Goal: Task Accomplishment & Management: Complete application form

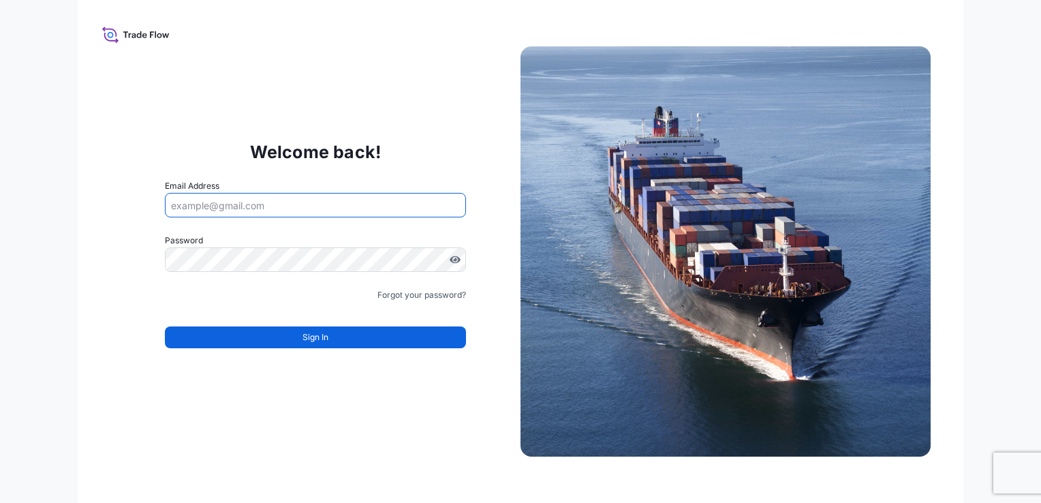
click at [316, 198] on input "Email Address" at bounding box center [315, 205] width 301 height 25
click at [319, 212] on input "Email Address" at bounding box center [315, 205] width 301 height 25
paste input "[EMAIL_ADDRESS][DOMAIN_NAME]"
type input "[EMAIL_ADDRESS][DOMAIN_NAME]"
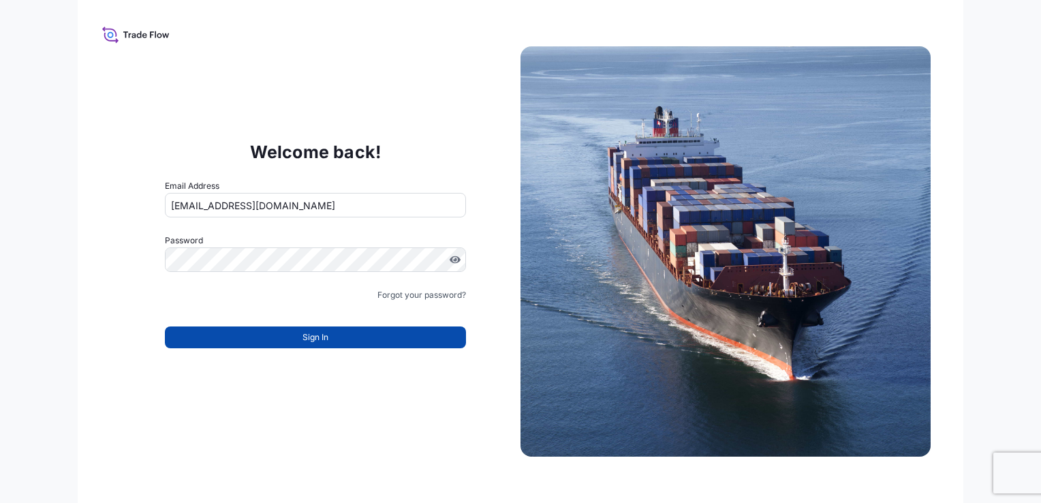
click at [393, 336] on button "Sign In" at bounding box center [315, 337] width 301 height 22
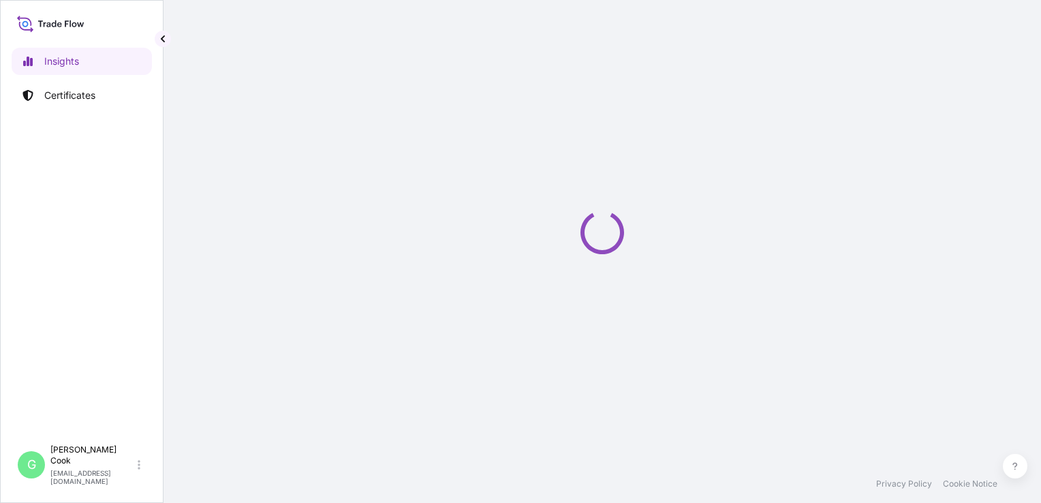
select select "2025"
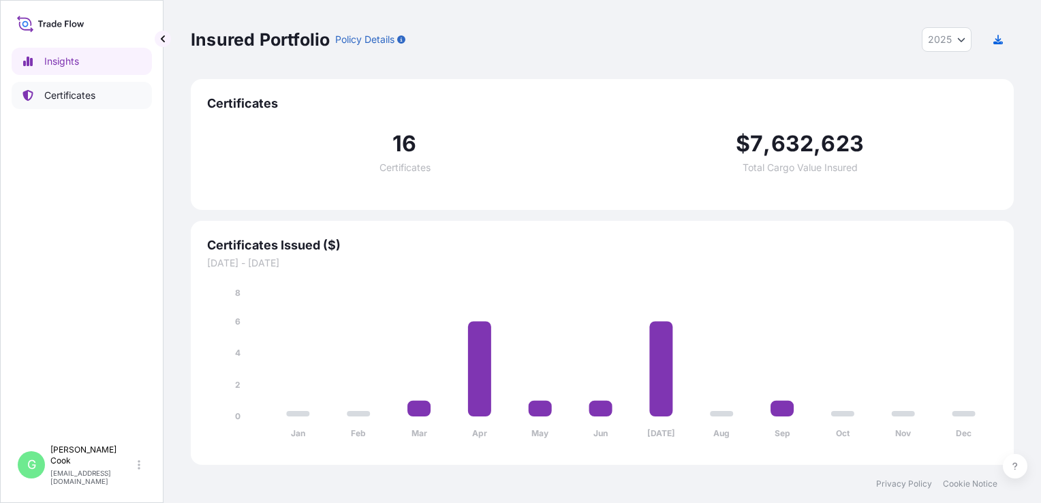
click at [56, 94] on p "Certificates" at bounding box center [69, 96] width 51 height 14
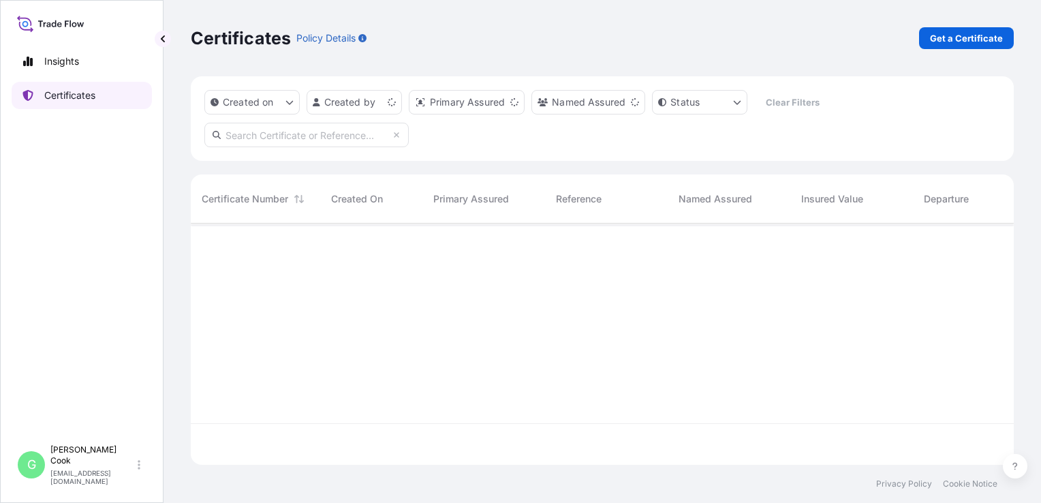
scroll to position [239, 812]
click at [945, 43] on p "Get a Certificate" at bounding box center [966, 38] width 73 height 14
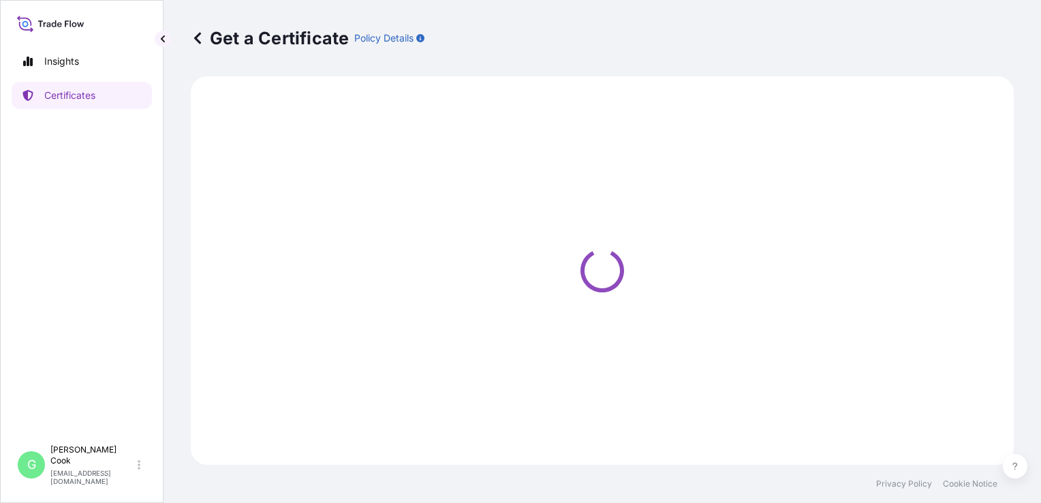
select select "Barge"
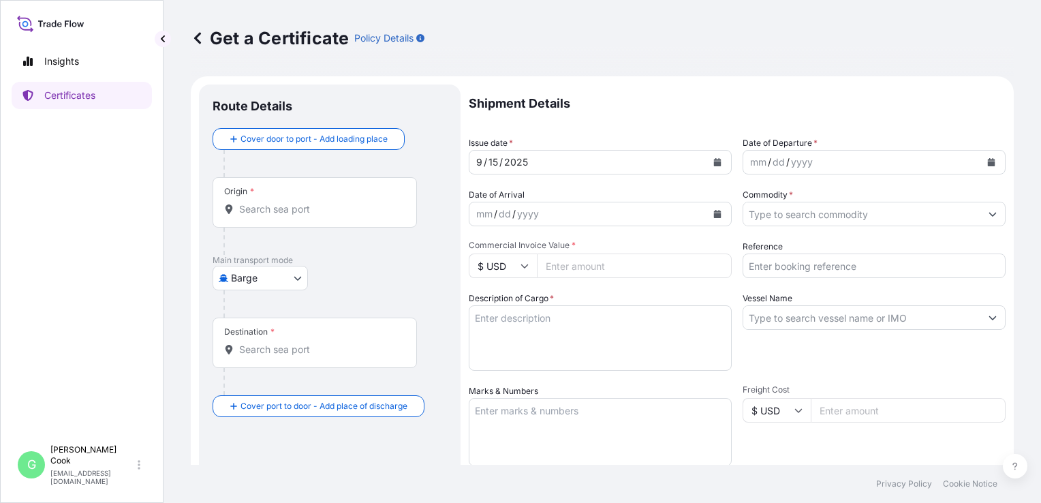
click at [579, 269] on input "Commercial Invoice Value *" at bounding box center [634, 266] width 195 height 25
drag, startPoint x: 613, startPoint y: 264, endPoint x: 492, endPoint y: 252, distance: 121.9
click at [492, 252] on div "Commercial Invoice Value * $ USD 3300000" at bounding box center [600, 259] width 263 height 38
type input "3"
type input "3300000"
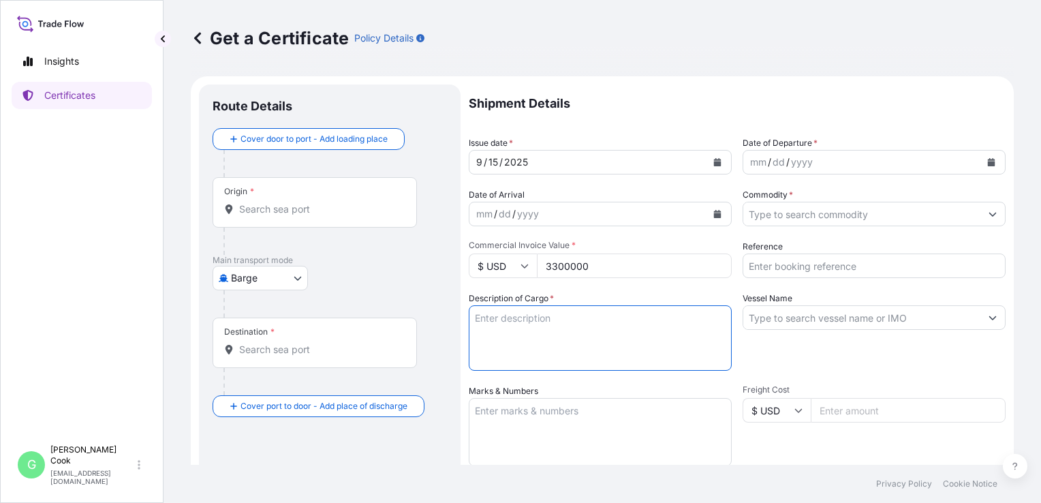
click at [491, 336] on textarea "Description of Cargo *" at bounding box center [600, 337] width 263 height 65
paste textarea "Inlet Cowl, PR 277110507, SN 0136001"
type textarea "Inlet Cowl, PR 277110507, SN 0136001"
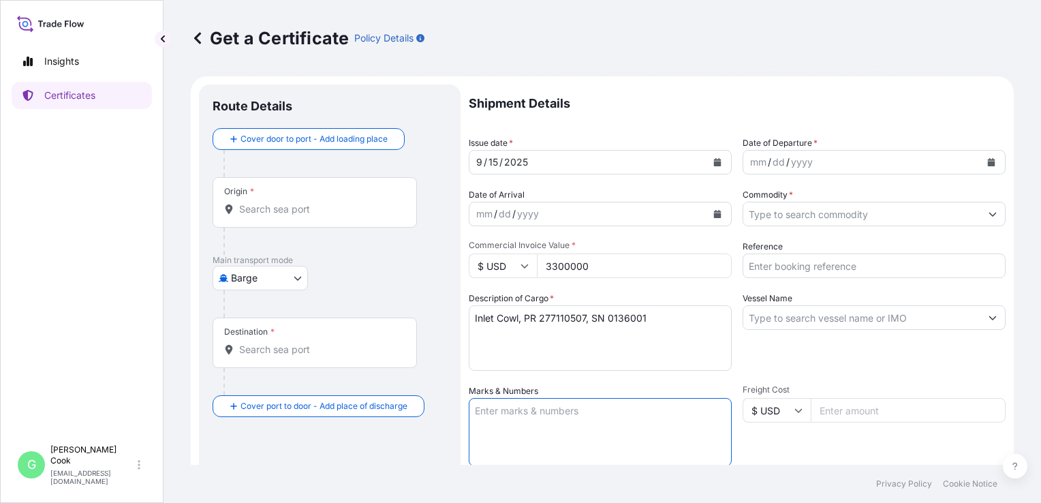
click at [628, 414] on textarea "Marks & Numbers" at bounding box center [600, 432] width 263 height 68
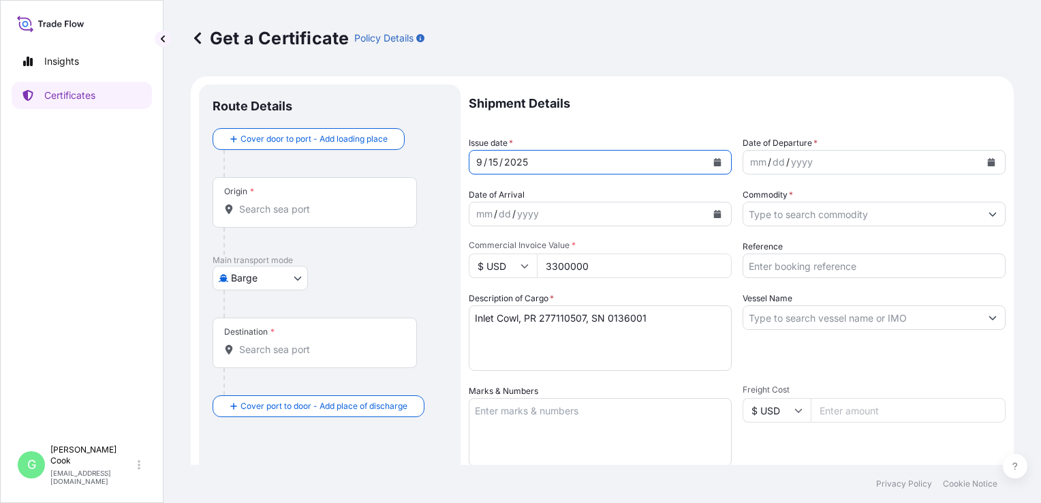
click at [498, 161] on div "15" at bounding box center [493, 162] width 12 height 16
click at [716, 162] on icon "Calendar" at bounding box center [718, 162] width 8 height 8
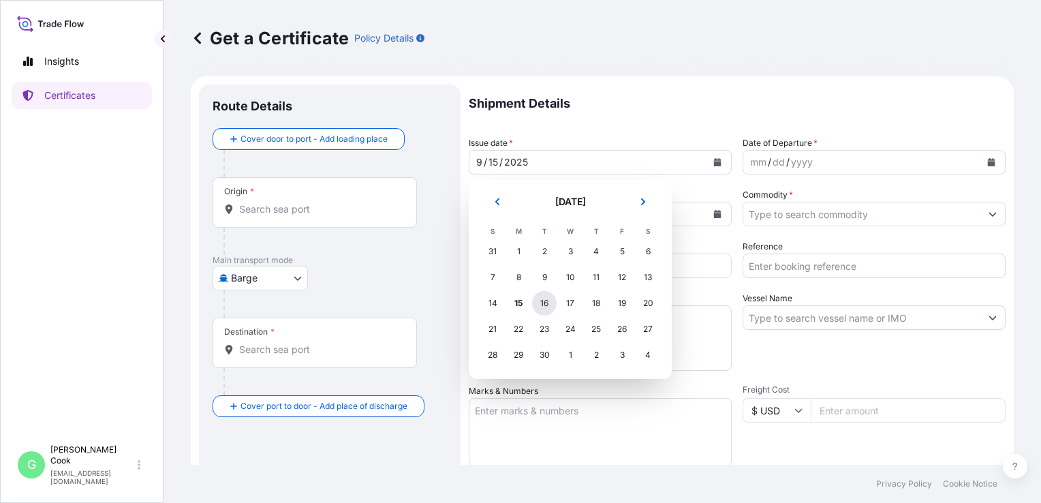
click at [549, 299] on div "16" at bounding box center [544, 303] width 25 height 25
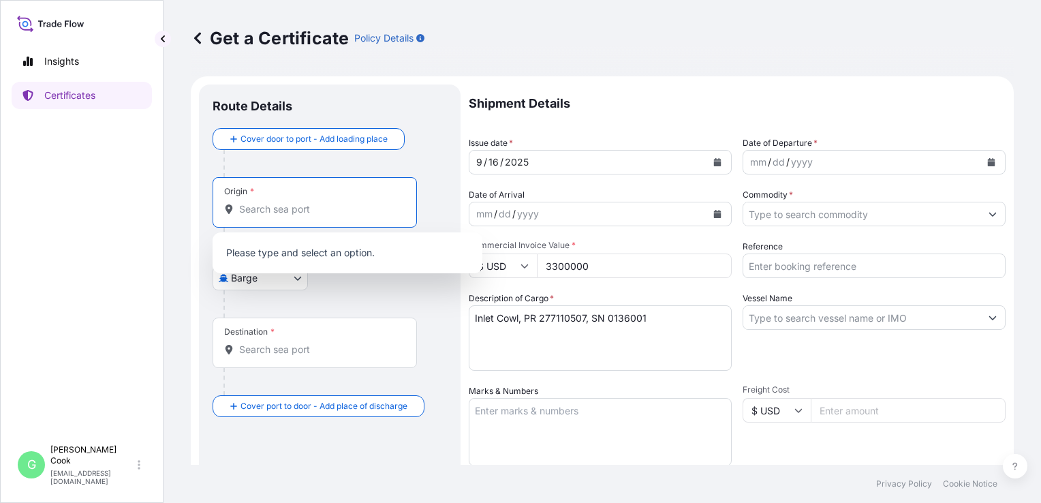
click at [354, 212] on input "Origin *" at bounding box center [319, 209] width 161 height 14
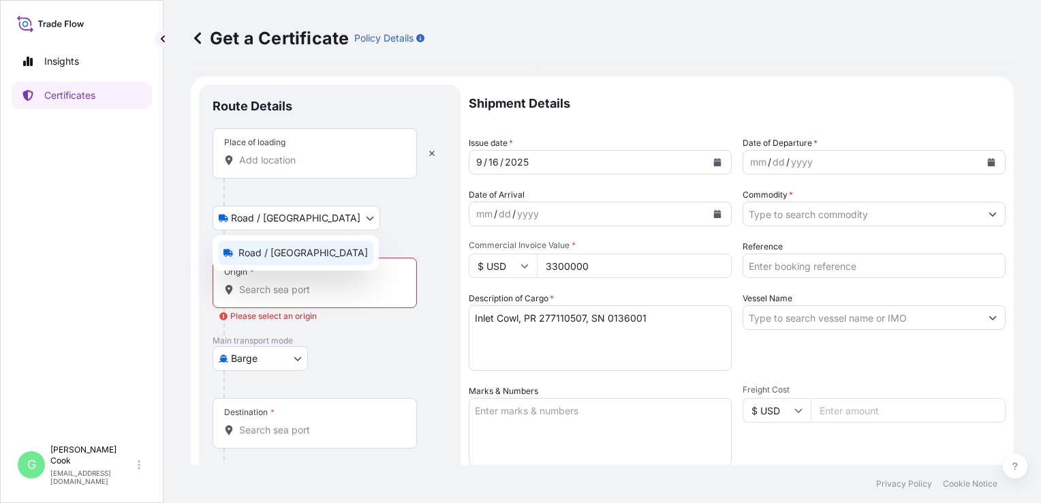
click at [299, 213] on body "Insights Certificates G [PERSON_NAME] [EMAIL_ADDRESS][DOMAIN_NAME] Get a Certif…" at bounding box center [520, 251] width 1041 height 503
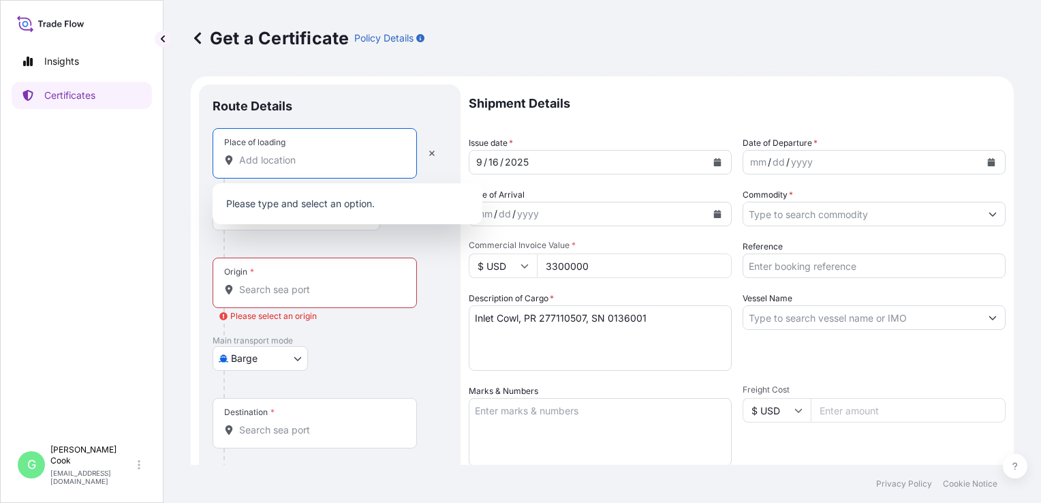
click at [318, 155] on input "Place of loading" at bounding box center [319, 160] width 161 height 14
click at [401, 352] on div "Barge Air Barge Road Mail / Parcel Post Ocean Vessel Ocean Vessel - On Deck Rai…" at bounding box center [330, 358] width 234 height 25
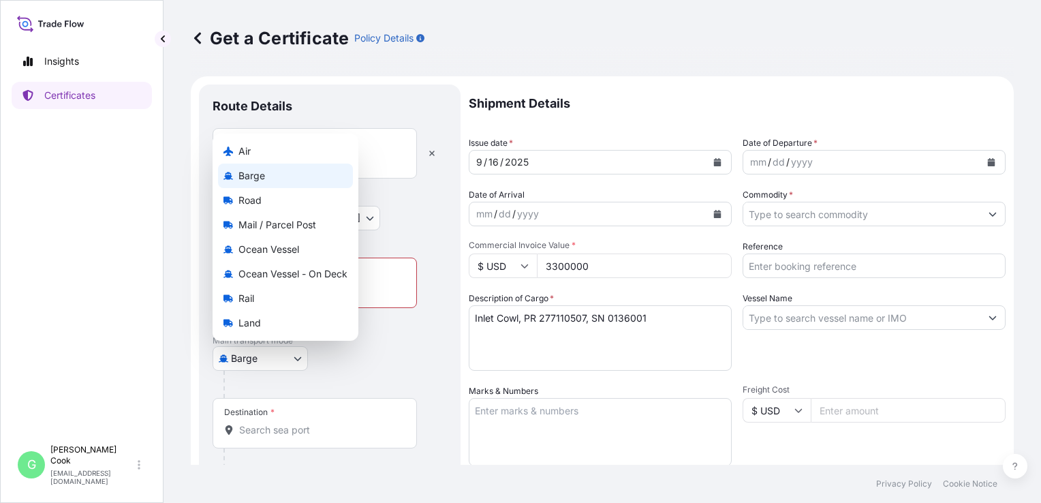
click at [299, 358] on body "0 options available. Insights Certificates G [PERSON_NAME] [EMAIL_ADDRESS][DOMA…" at bounding box center [520, 251] width 1041 height 503
click at [270, 157] on div "Air" at bounding box center [285, 151] width 135 height 25
select select "Air"
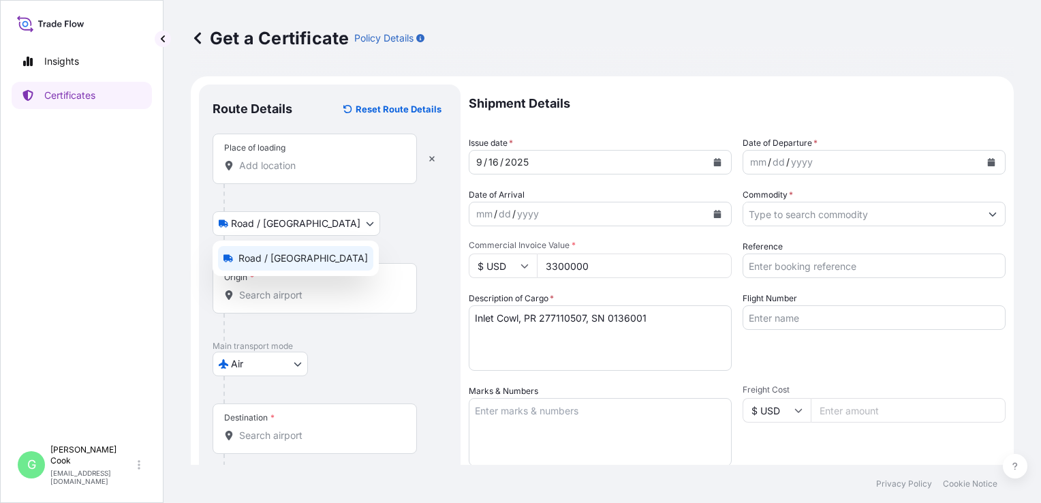
click at [302, 219] on body "Insights Certificates G [PERSON_NAME] [EMAIL_ADDRESS][DOMAIN_NAME] Get a Certif…" at bounding box center [520, 251] width 1041 height 503
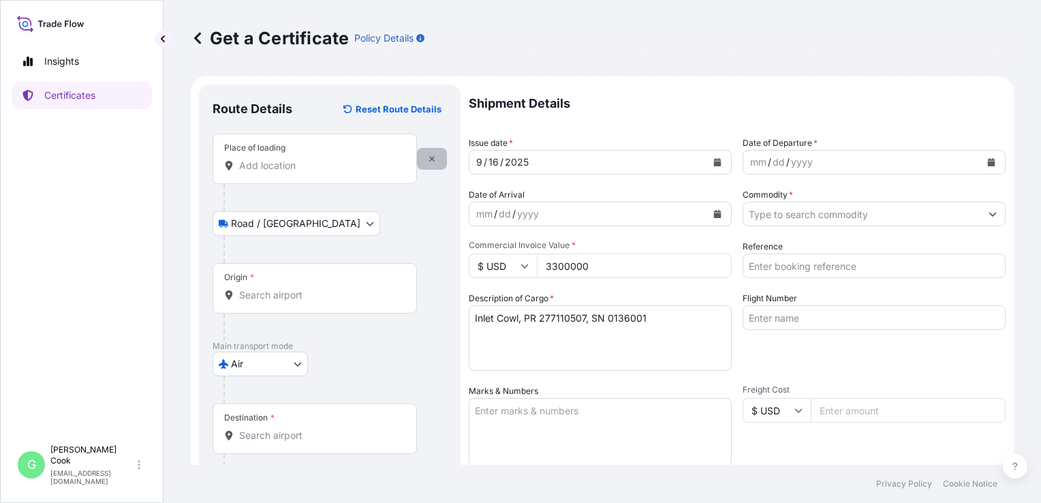
click at [433, 159] on icon "button" at bounding box center [431, 158] width 5 height 5
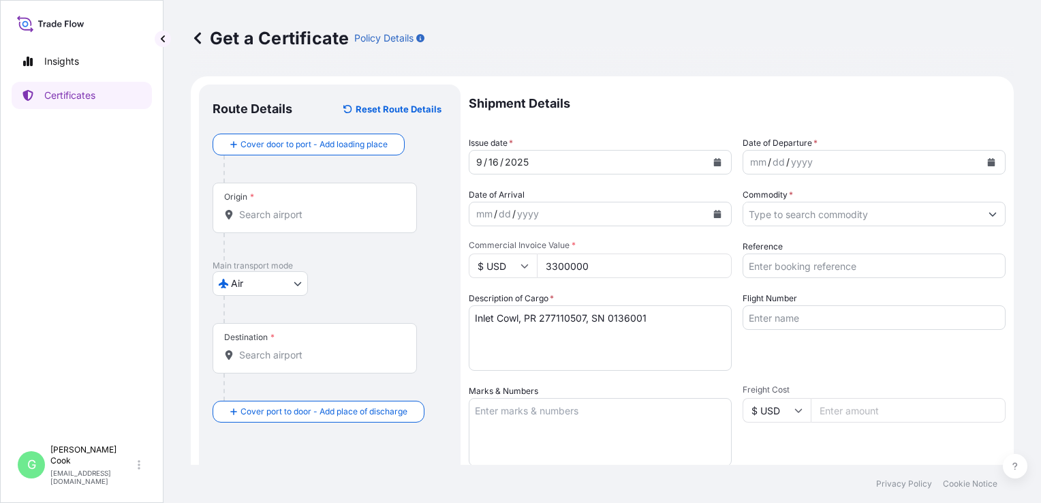
click at [307, 207] on div "Origin *" at bounding box center [315, 208] width 204 height 50
click at [307, 208] on input "Origin *" at bounding box center [319, 215] width 161 height 14
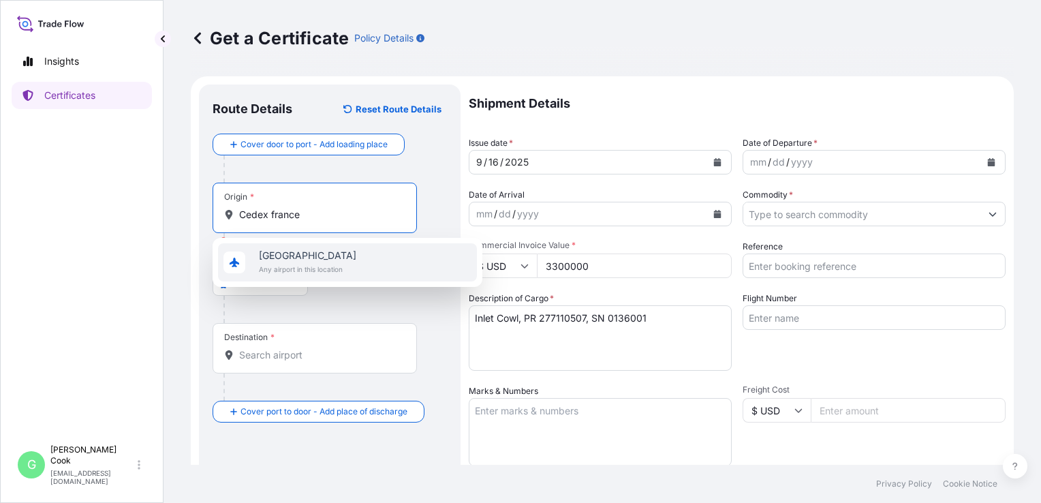
click at [276, 256] on span "[GEOGRAPHIC_DATA]" at bounding box center [307, 256] width 97 height 14
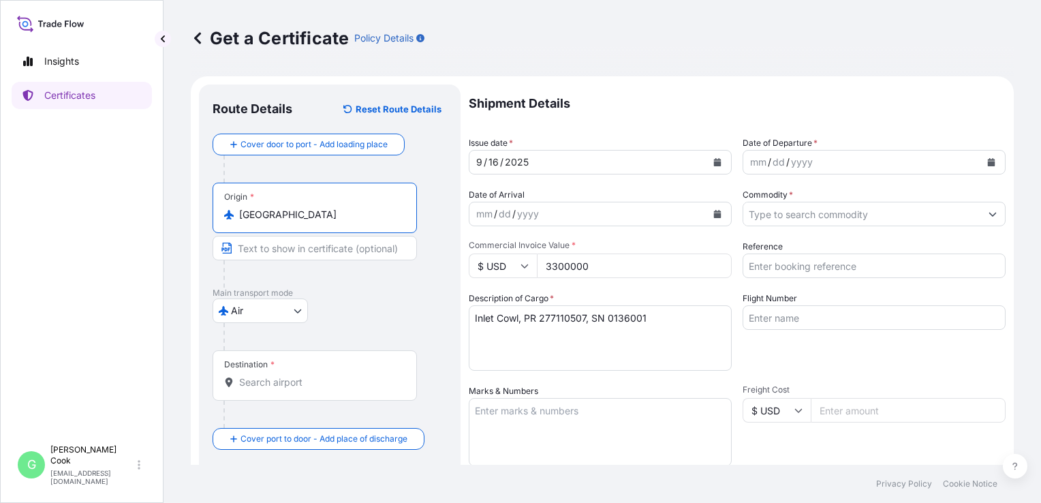
type input "[GEOGRAPHIC_DATA]"
click at [300, 252] on input "Text to appear on certificate" at bounding box center [315, 248] width 204 height 25
click at [284, 251] on input "Text to appear on certificate" at bounding box center [315, 248] width 204 height 25
paste input "AIR FRANCE INDUSTRIES [DOMAIN_NAME] Transport, transit Douanes Zone de fret 8, …"
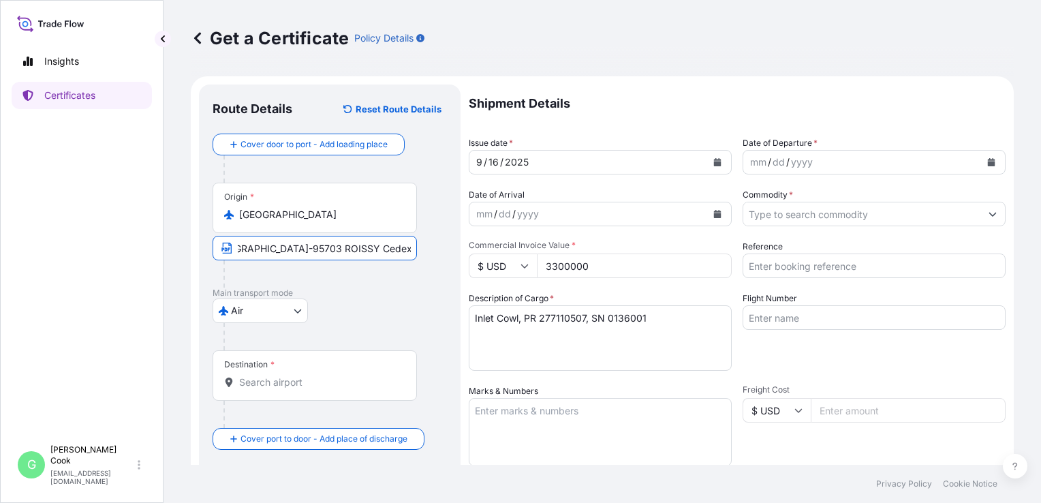
type input "AIR FRANCE INDUSTRIES [DOMAIN_NAME] Transport, transit Douanes Zone de fret 8, …"
click at [289, 370] on div "Destination *" at bounding box center [315, 375] width 204 height 50
click at [289, 376] on input "Destination *" at bounding box center [319, 383] width 161 height 14
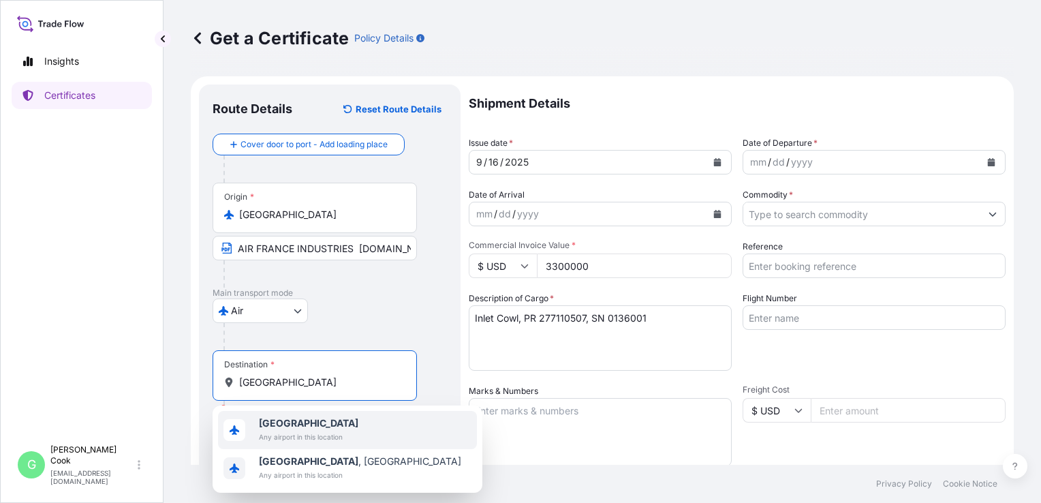
click at [304, 425] on span "[GEOGRAPHIC_DATA]" at bounding box center [309, 423] width 100 height 14
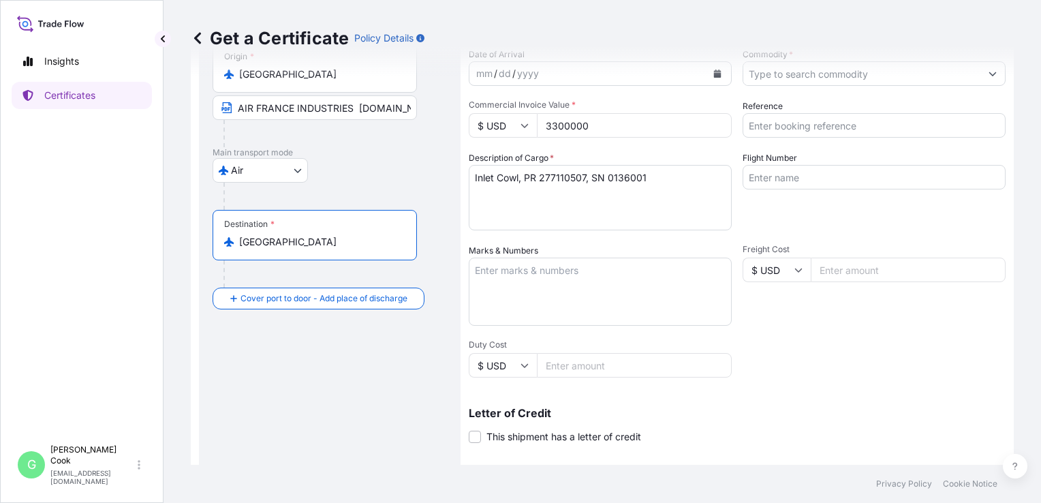
scroll to position [140, 0]
click at [314, 248] on input "[GEOGRAPHIC_DATA]" at bounding box center [319, 243] width 161 height 14
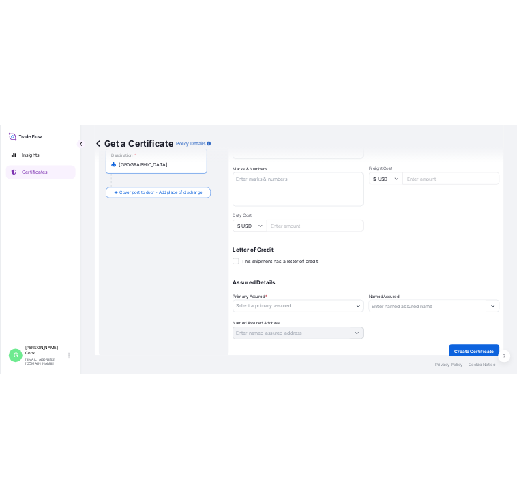
scroll to position [314, 0]
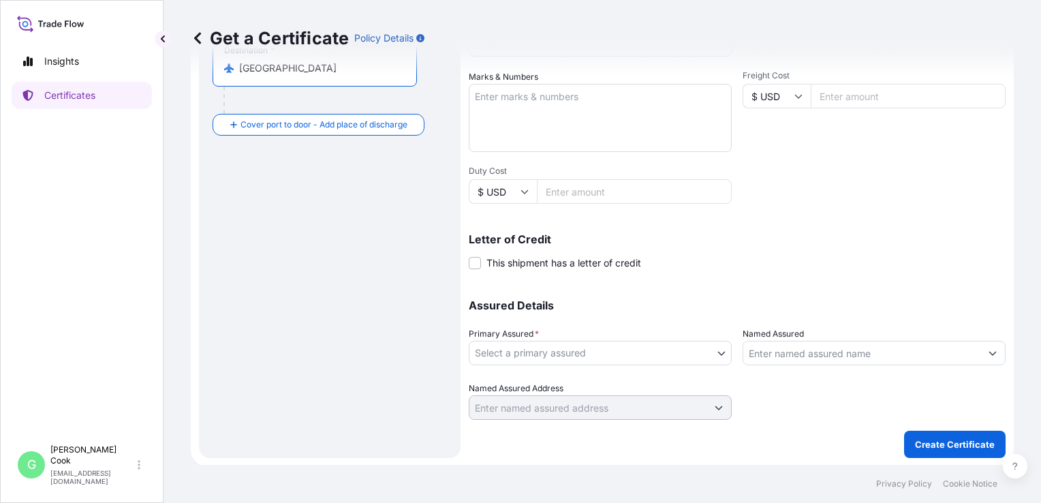
type input "[GEOGRAPHIC_DATA]"
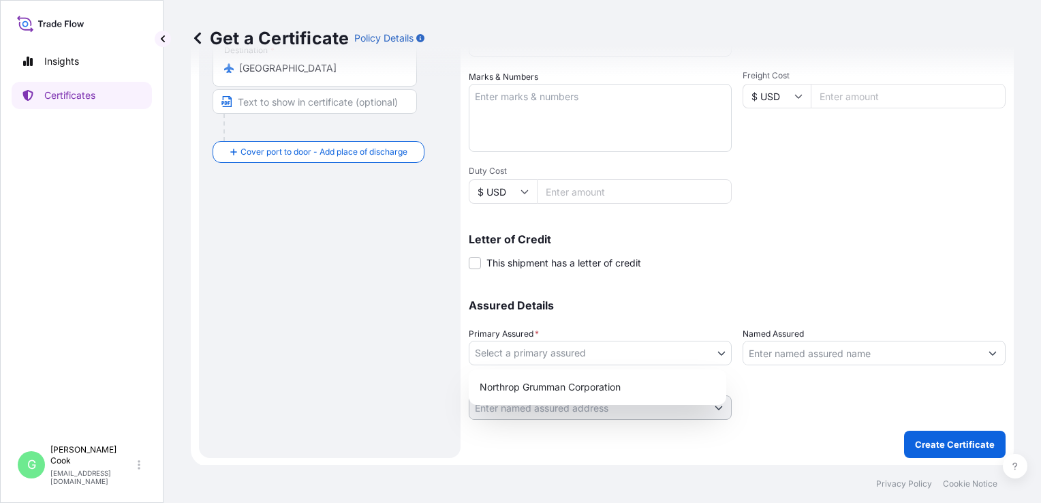
click at [608, 345] on body "Insights Certificates G [PERSON_NAME] [EMAIL_ADDRESS][DOMAIN_NAME] Get a Certif…" at bounding box center [520, 251] width 1041 height 503
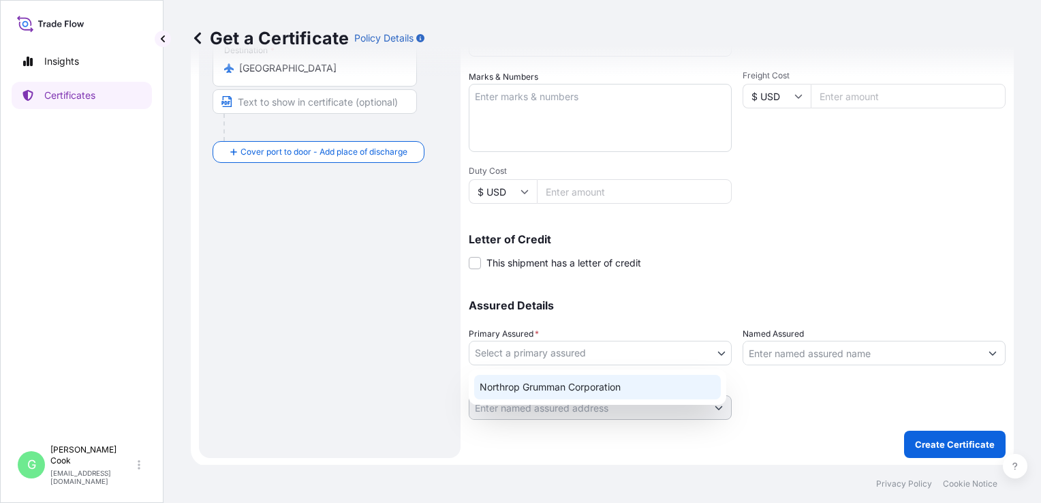
click at [626, 388] on div "Northrop Grumman Corporation" at bounding box center [597, 387] width 247 height 25
select select "32014"
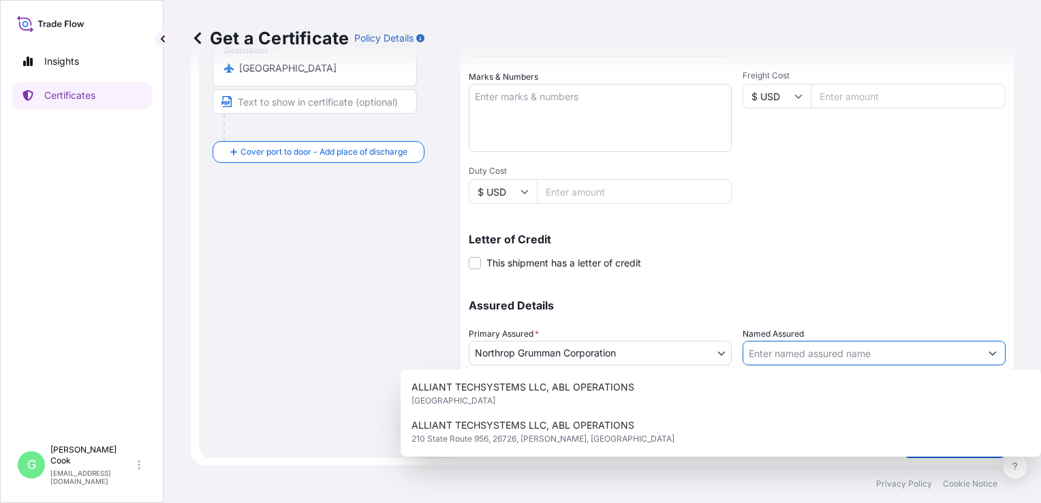
click at [798, 354] on input "Named Assured" at bounding box center [862, 353] width 237 height 25
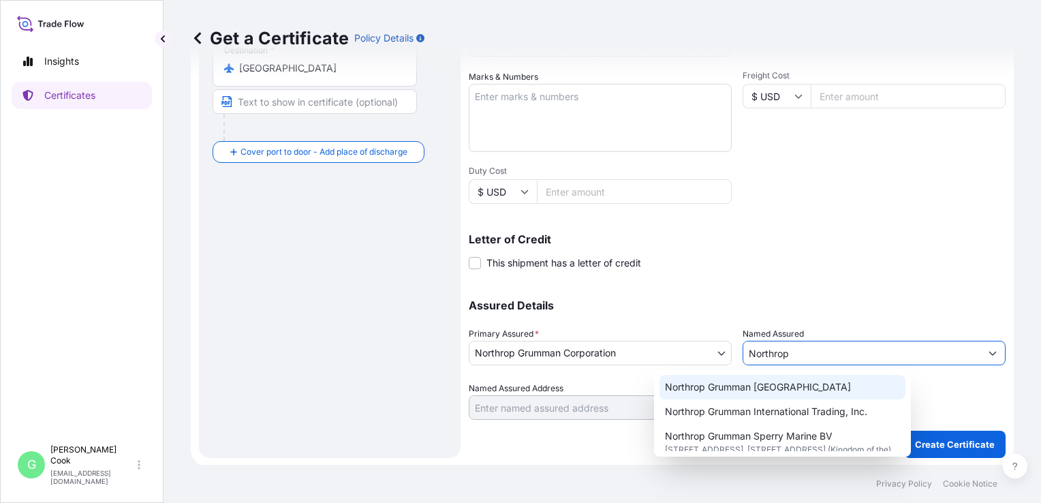
click at [801, 391] on div "Northrop Grumman [GEOGRAPHIC_DATA]" at bounding box center [783, 387] width 246 height 25
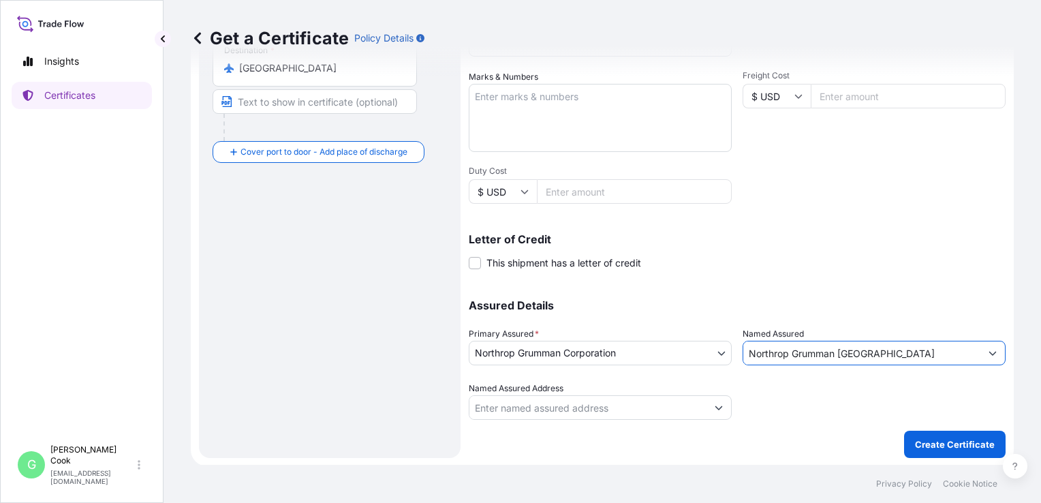
type input "Northrop Grumman [GEOGRAPHIC_DATA]"
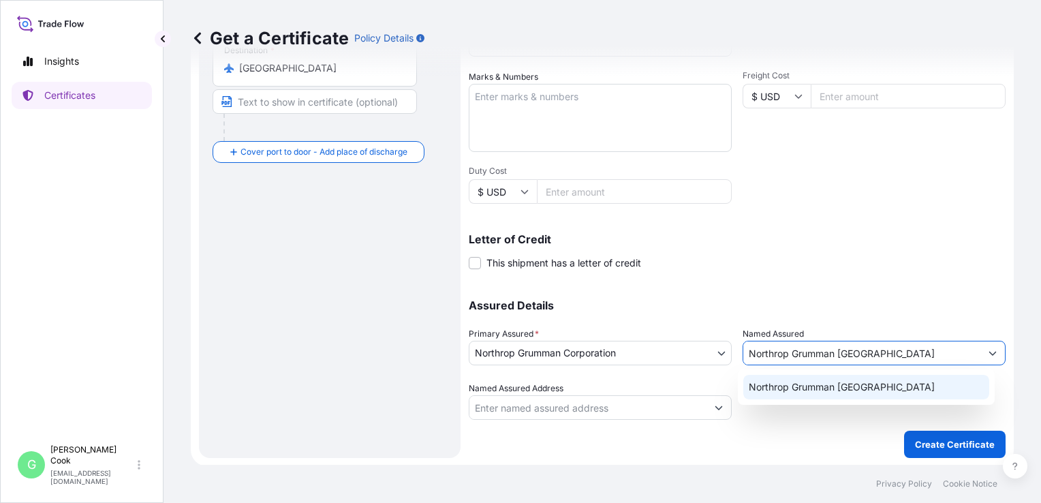
click at [833, 391] on span "Northrop Grumman [GEOGRAPHIC_DATA]" at bounding box center [842, 387] width 186 height 14
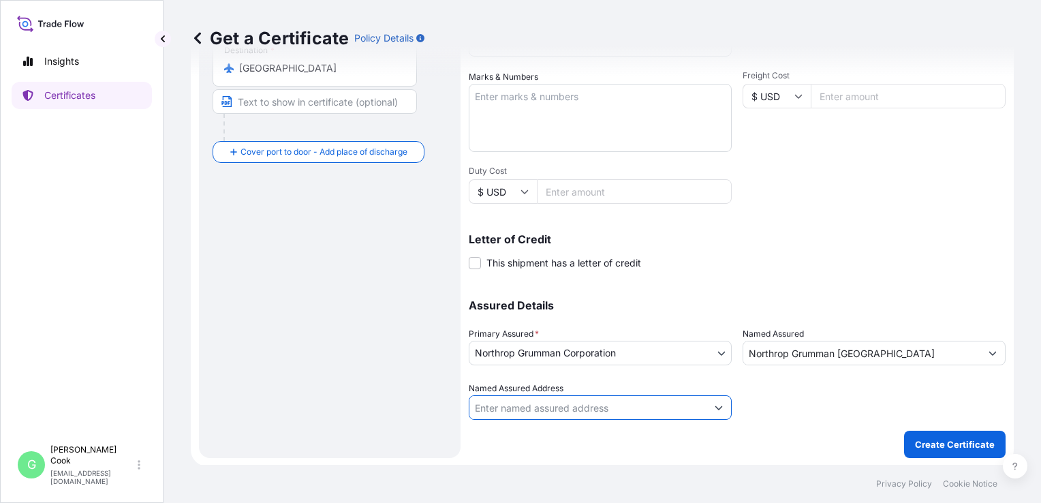
click at [645, 406] on input "Named Assured Address" at bounding box center [588, 407] width 237 height 25
click at [690, 405] on input "Named Assured Address" at bounding box center [588, 407] width 237 height 25
type input "c/o"
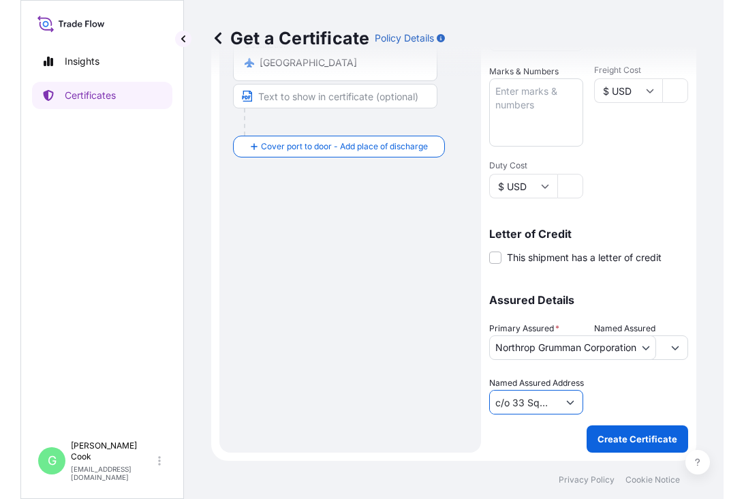
scroll to position [319, 0]
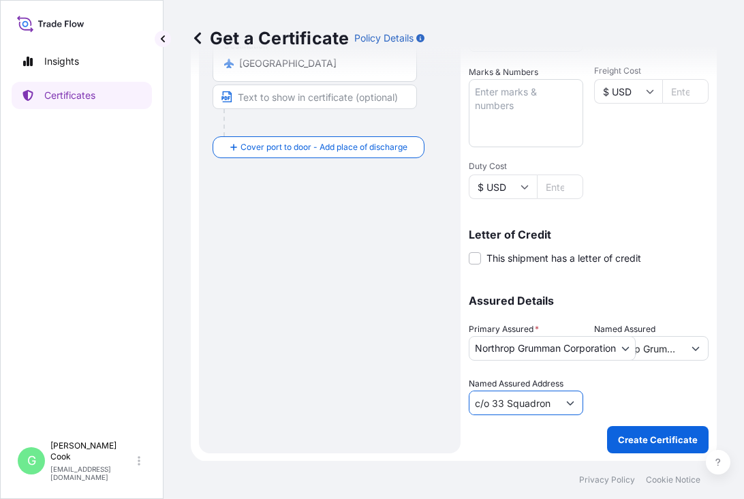
click at [541, 400] on input "c/o 33 Squadron" at bounding box center [514, 403] width 89 height 25
type input "c/o 33 Squadron Hanger, [GEOGRAPHIC_DATA], [GEOGRAPHIC_DATA], [GEOGRAPHIC_DATA]"
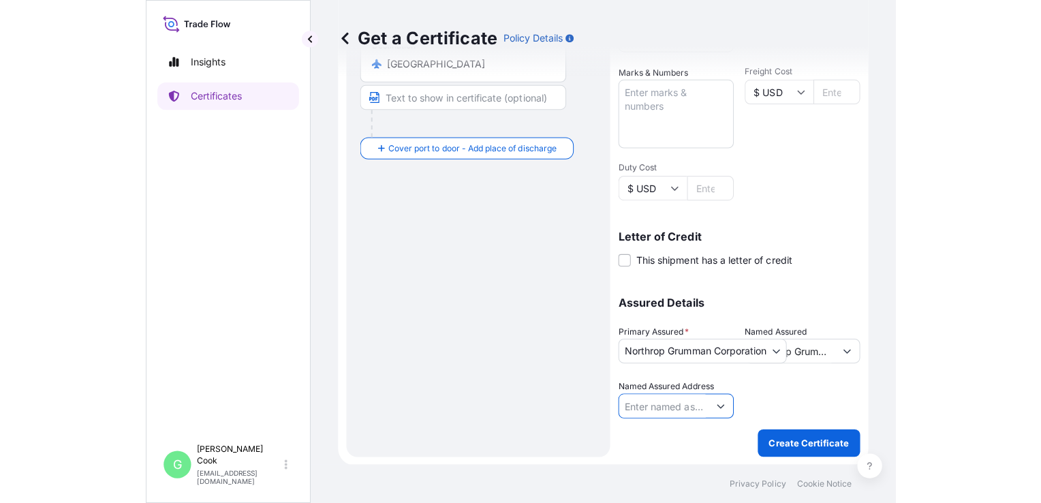
scroll to position [0, 0]
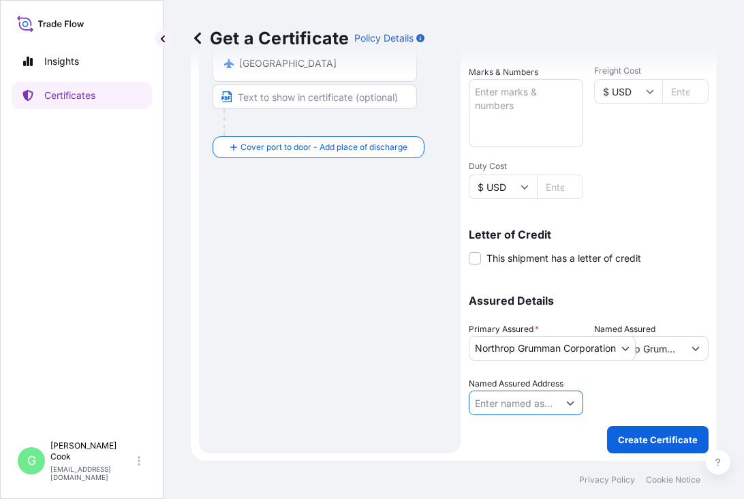
click at [613, 406] on div at bounding box center [651, 396] width 114 height 38
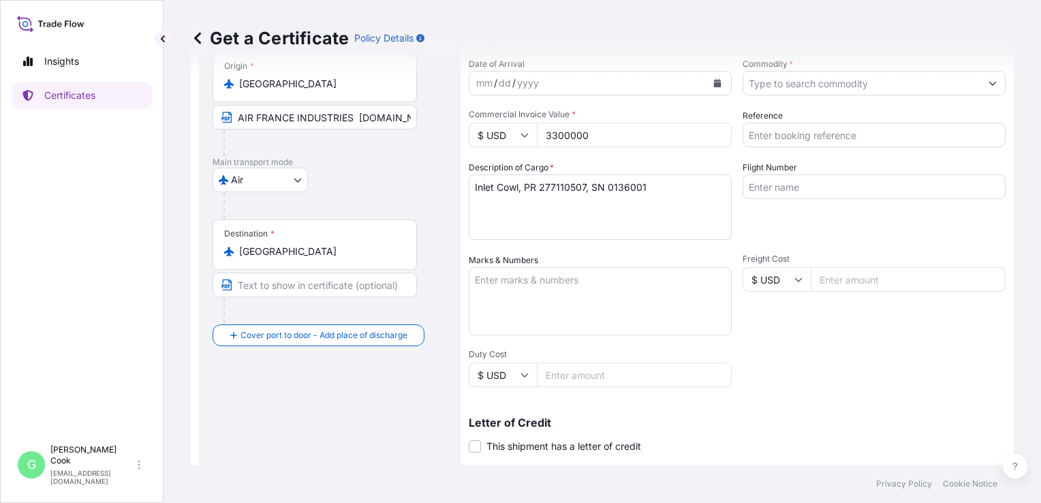
scroll to position [127, 0]
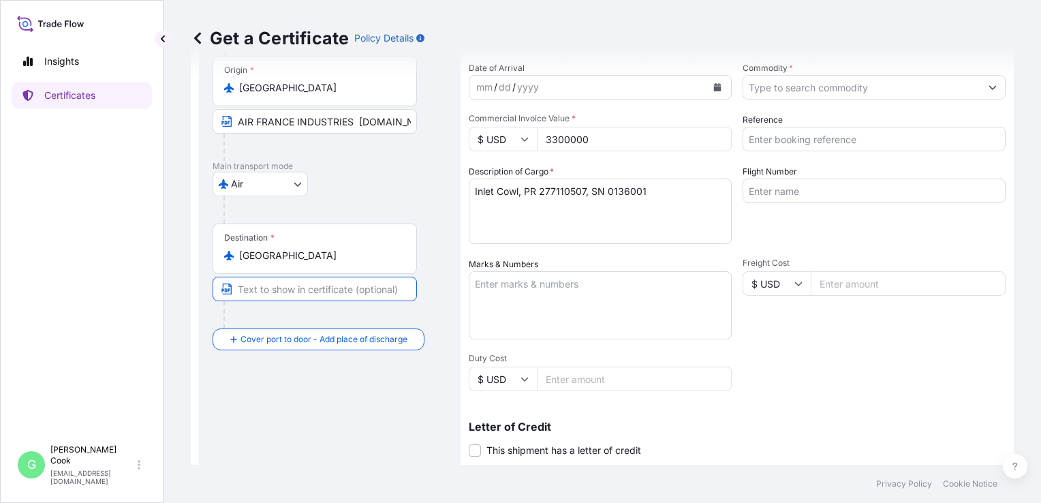
click at [356, 282] on input "Text to appear on certificate" at bounding box center [315, 289] width 204 height 25
click at [270, 292] on input "Text to appear on certificate" at bounding box center [315, 289] width 204 height 25
paste input "Northrop Grumman Australia ([GEOGRAPHIC_DATA]) c/o 33 Squadron Hanger RAAF Ambe…"
type input "Northrop Grumman Australia ([GEOGRAPHIC_DATA]) c/o 33 Squadron Hanger RAAF Ambe…"
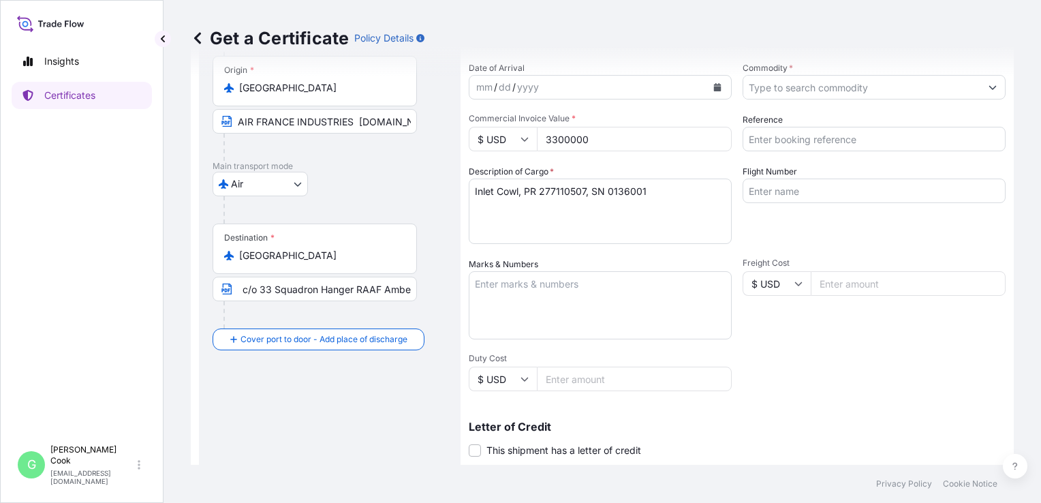
scroll to position [0, 0]
click at [378, 365] on div "Route Details Reset Route Details Cover door to port - Add loading place Place …" at bounding box center [330, 301] width 234 height 660
click at [790, 364] on div "Shipment Details Issue date * [DATE] Date of Departure * mm / dd / yyyy Date of…" at bounding box center [737, 282] width 537 height 649
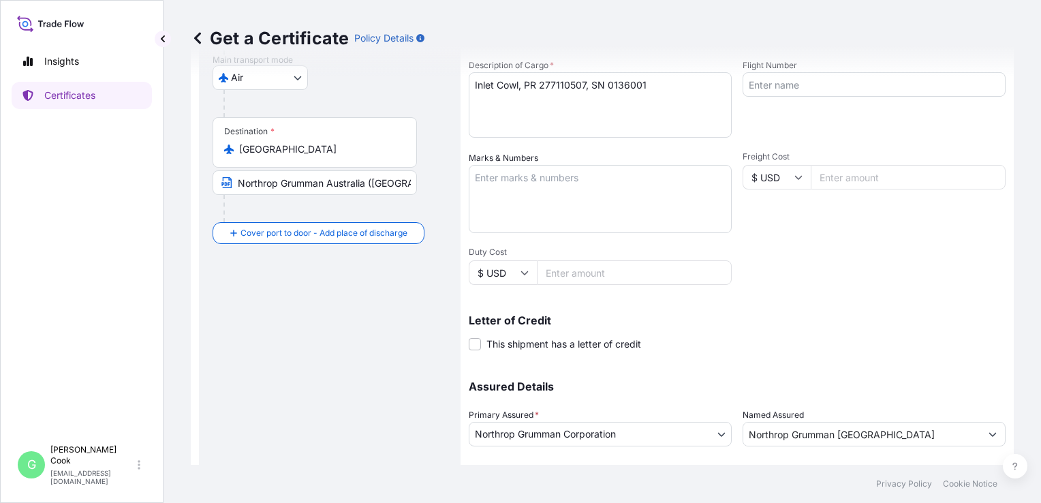
scroll to position [314, 0]
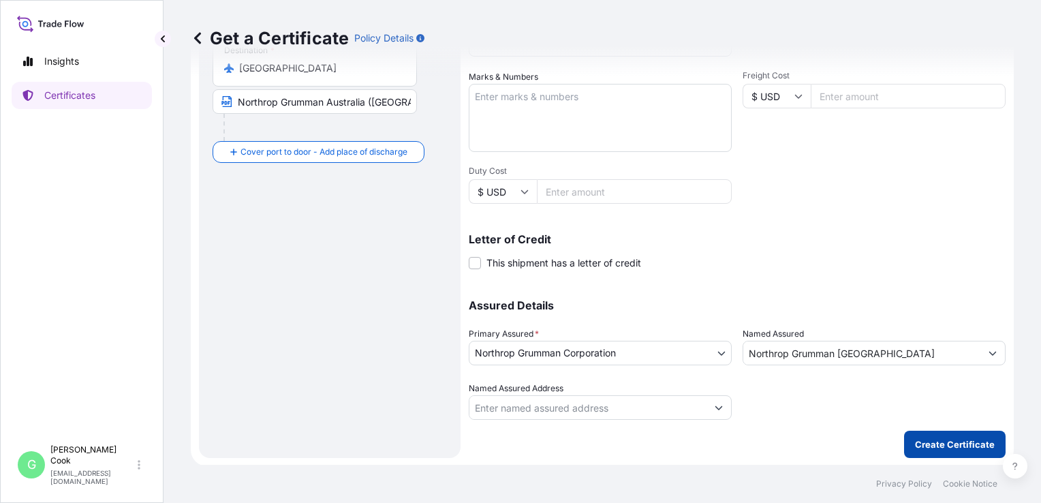
click at [918, 448] on p "Create Certificate" at bounding box center [955, 445] width 80 height 14
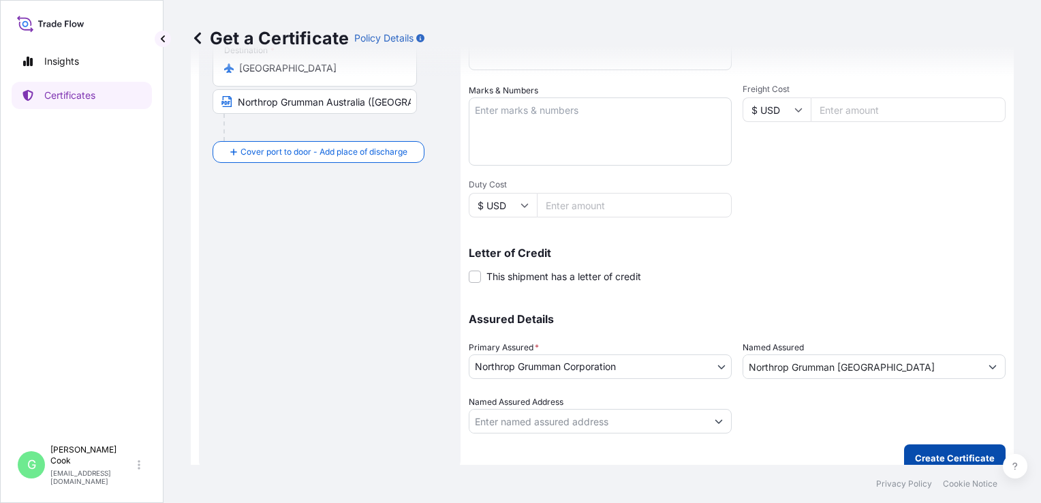
scroll to position [328, 0]
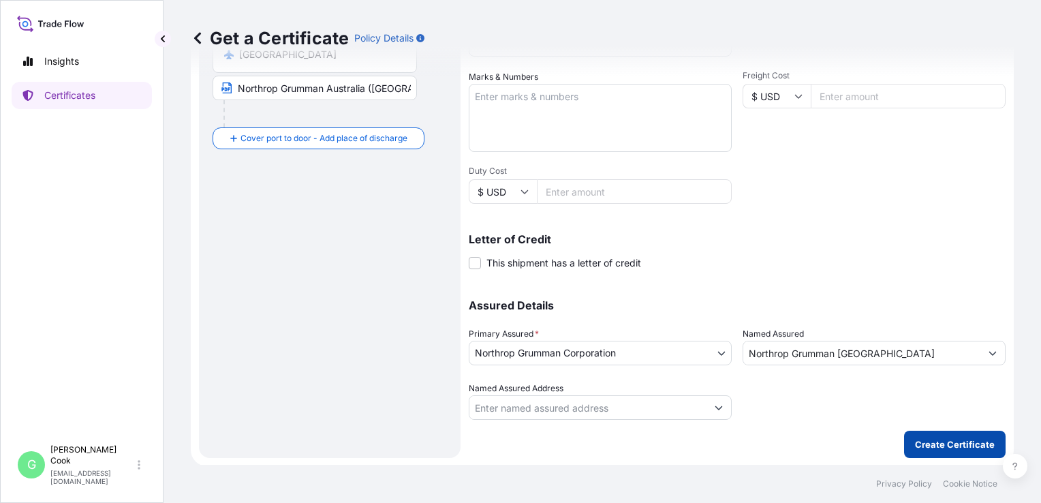
click at [926, 443] on p "Create Certificate" at bounding box center [955, 445] width 80 height 14
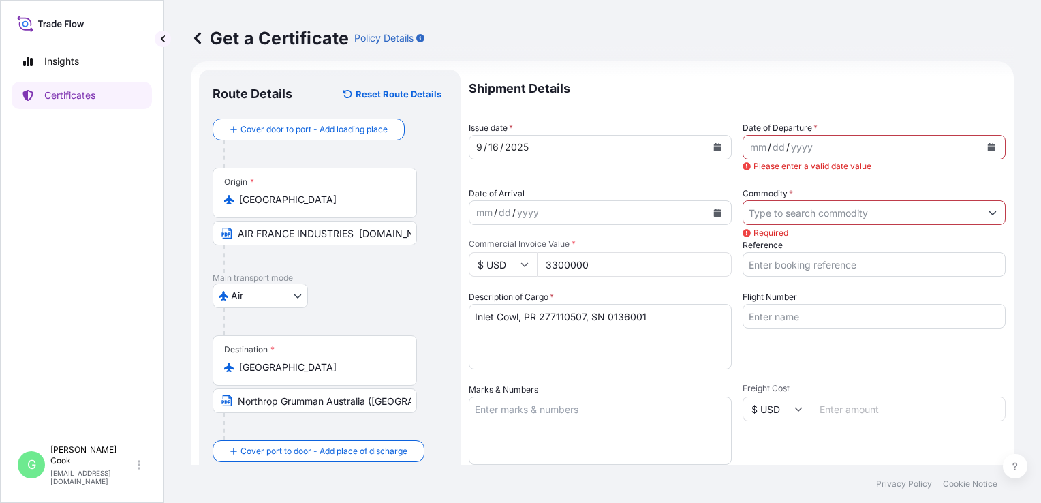
scroll to position [16, 0]
click at [641, 143] on div "[DATE]" at bounding box center [588, 146] width 237 height 25
click at [714, 144] on icon "Calendar" at bounding box center [718, 146] width 8 height 8
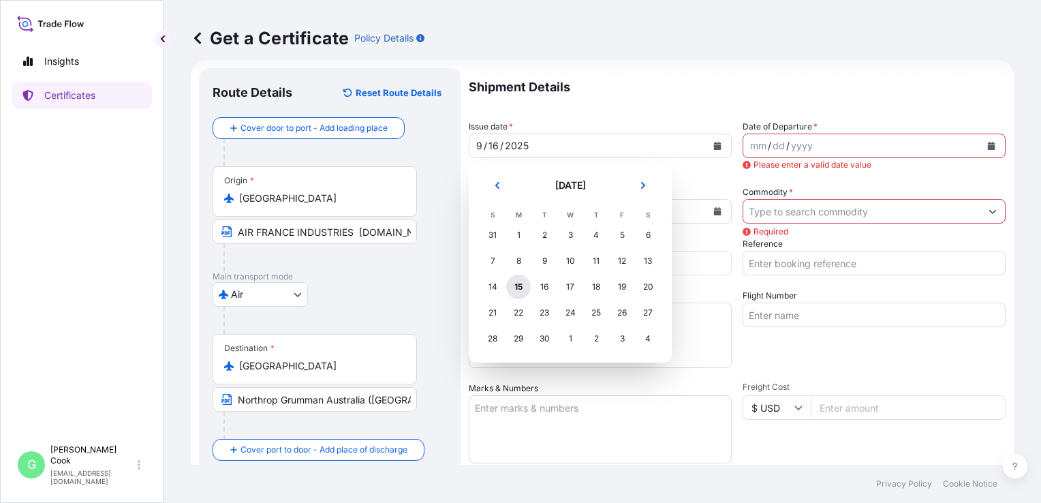
click at [521, 288] on div "15" at bounding box center [518, 287] width 25 height 25
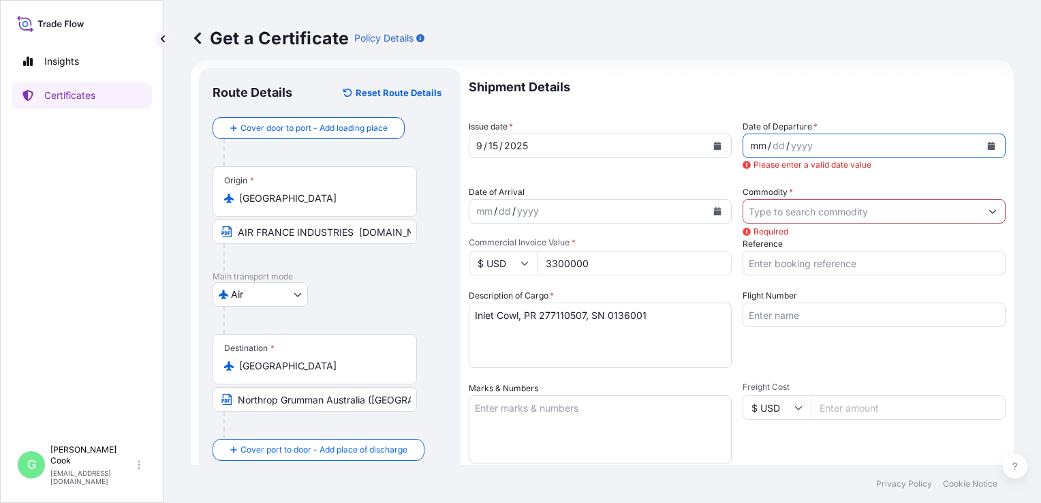
click at [824, 147] on div "mm / dd / yyyy" at bounding box center [862, 146] width 237 height 25
click at [981, 143] on button "Calendar" at bounding box center [992, 146] width 22 height 22
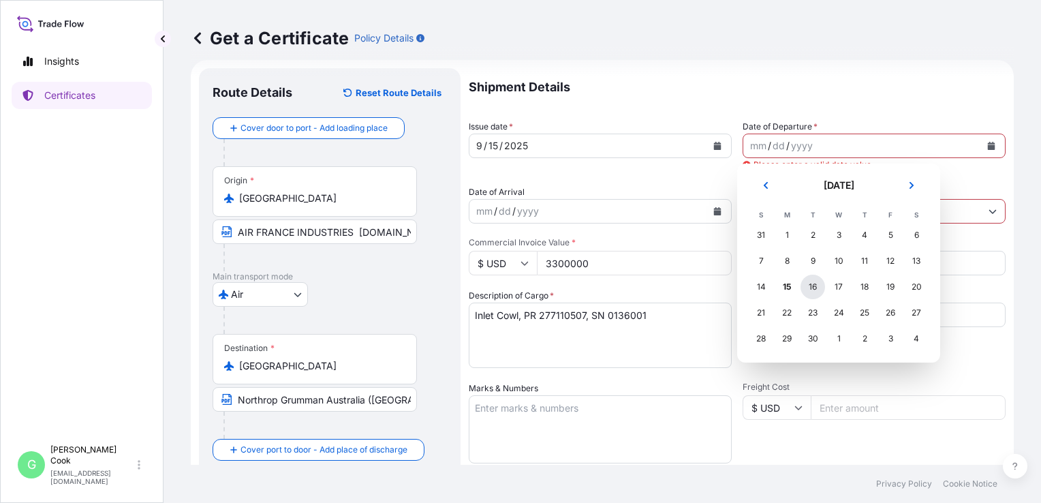
click at [814, 284] on div "16" at bounding box center [813, 287] width 25 height 25
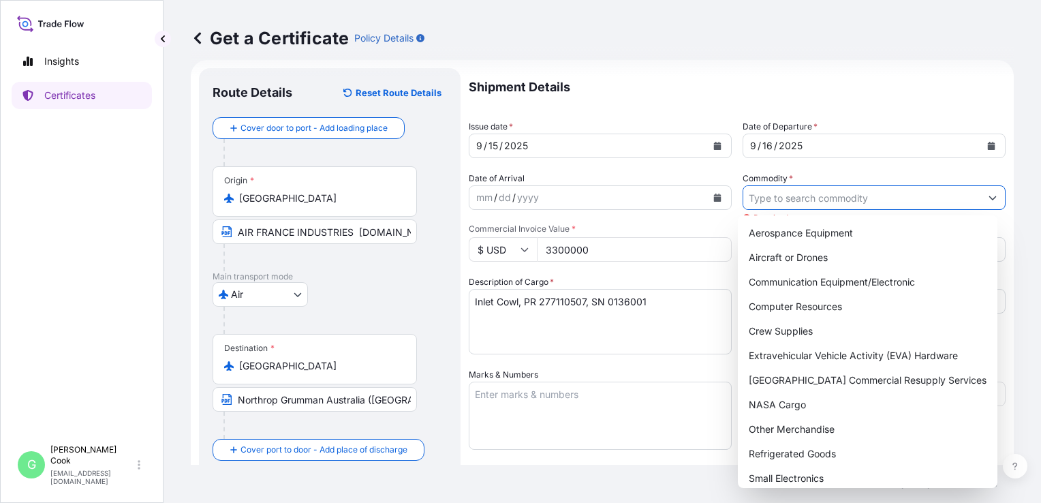
click at [823, 194] on input "Commodity *" at bounding box center [862, 197] width 237 height 25
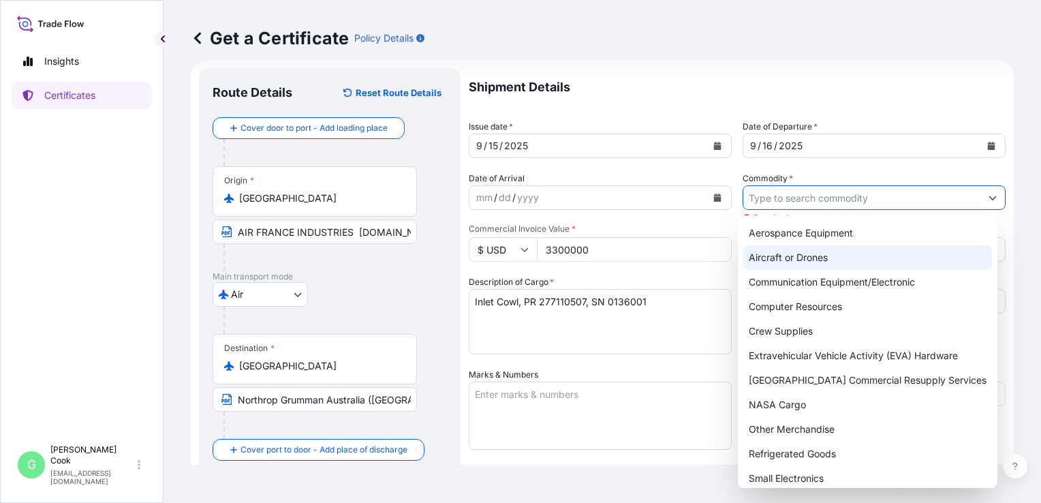
click at [823, 254] on div "Aircraft or Drones" at bounding box center [868, 257] width 249 height 25
type input "Aircraft or Drones"
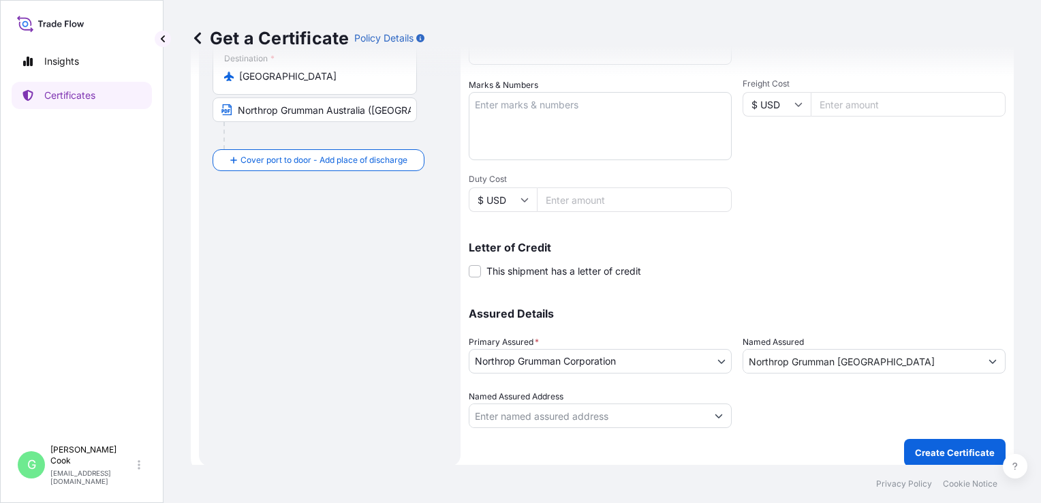
scroll to position [307, 0]
click at [947, 445] on p "Create Certificate" at bounding box center [955, 452] width 80 height 14
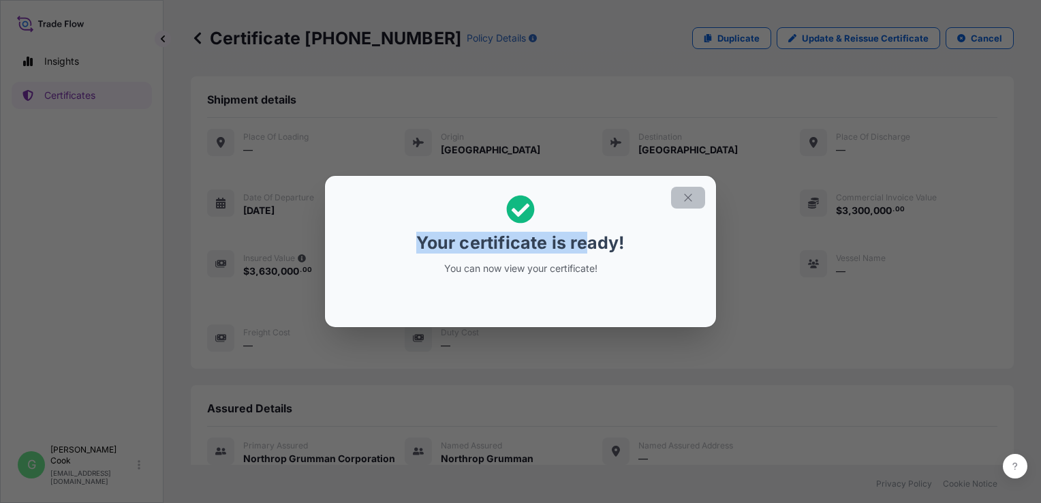
drag, startPoint x: 586, startPoint y: 240, endPoint x: 690, endPoint y: 196, distance: 112.4
click at [690, 196] on section "Your certificate is ready! You can now view your certificate!" at bounding box center [520, 251] width 391 height 151
click at [690, 196] on icon "button" at bounding box center [688, 198] width 12 height 12
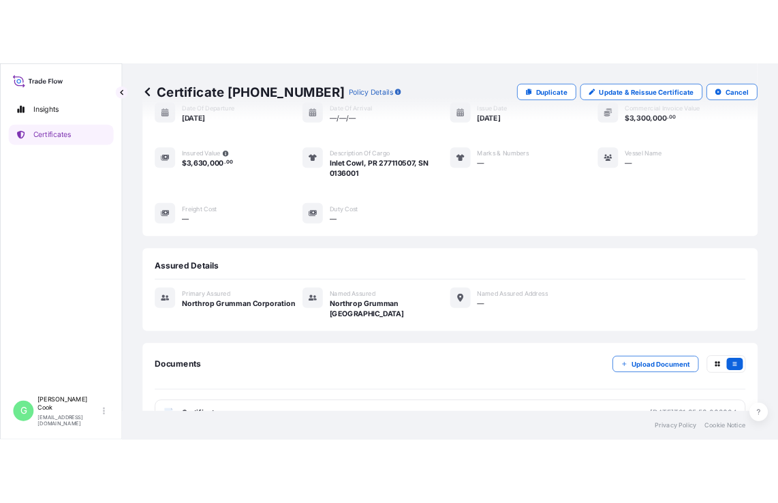
scroll to position [156, 0]
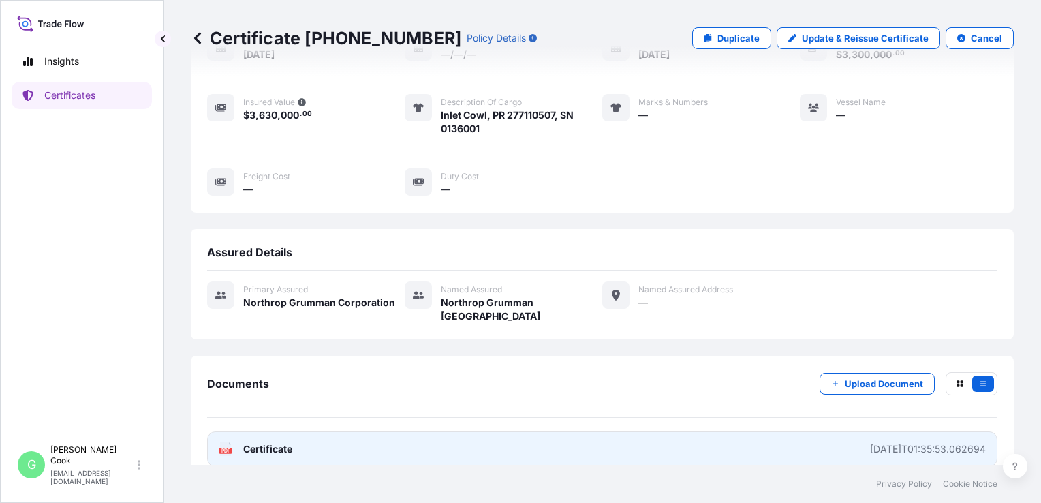
drag, startPoint x: 523, startPoint y: 287, endPoint x: 275, endPoint y: 427, distance: 284.1
click at [275, 442] on span "Certificate" at bounding box center [267, 449] width 49 height 14
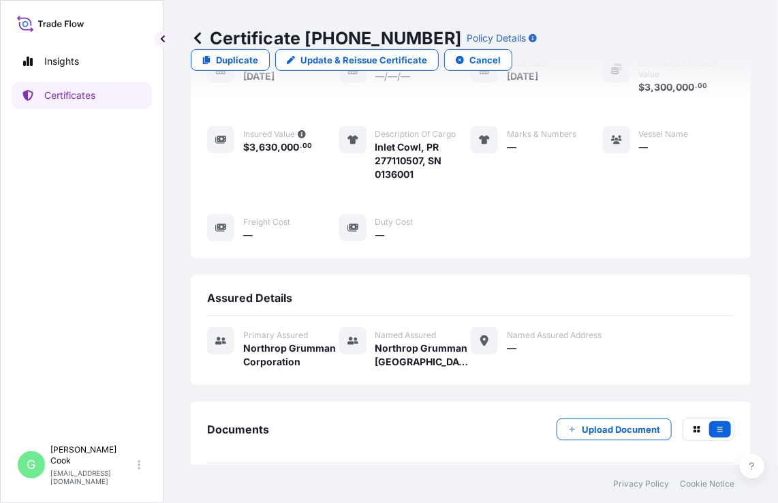
scroll to position [178, 0]
